Goal: Task Accomplishment & Management: Complete application form

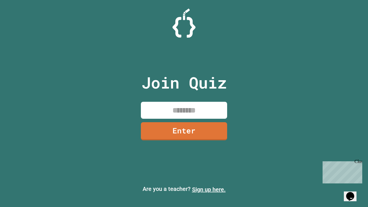
click at [209, 189] on link "Sign up here." at bounding box center [209, 189] width 34 height 7
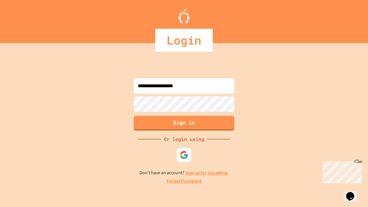
type input "**********"
